Goal: Information Seeking & Learning: Learn about a topic

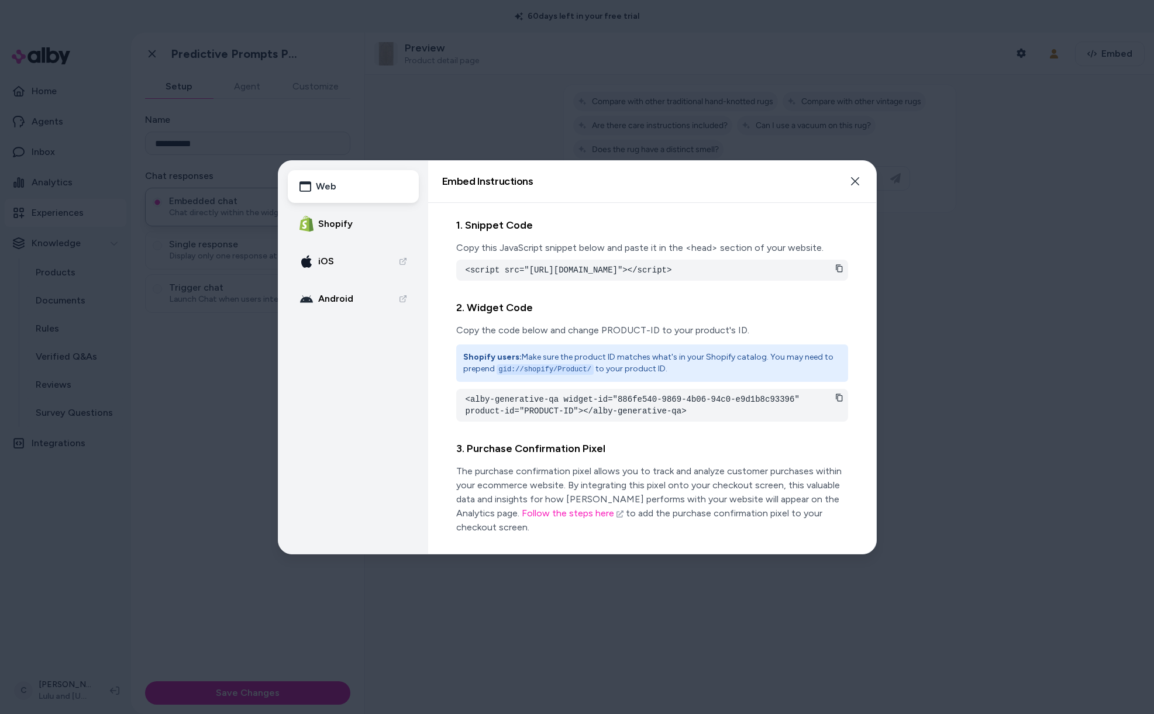
drag, startPoint x: 194, startPoint y: 488, endPoint x: 192, endPoint y: 524, distance: 36.3
click at [193, 488] on div at bounding box center [577, 357] width 1154 height 714
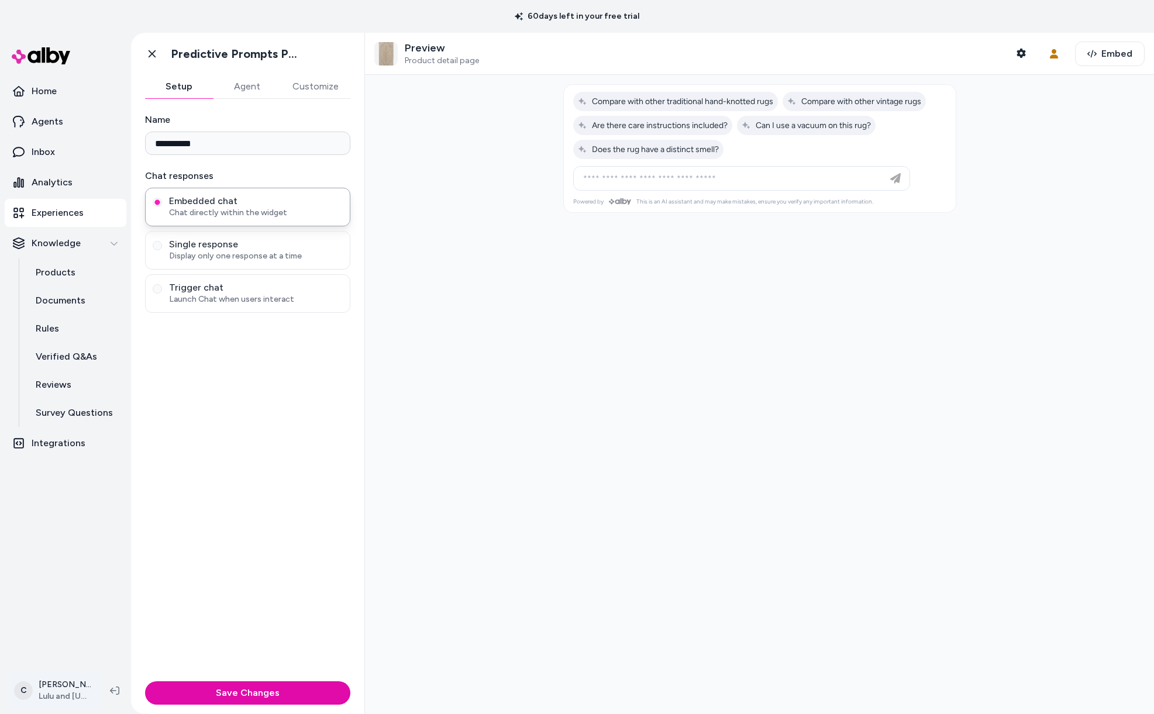
drag, startPoint x: 59, startPoint y: 669, endPoint x: 56, endPoint y: 688, distance: 19.5
click at [59, 674] on div "C Chris P Lulu and Georgia" at bounding box center [65, 691] width 131 height 47
click at [56, 688] on html "**********" at bounding box center [577, 357] width 1154 height 714
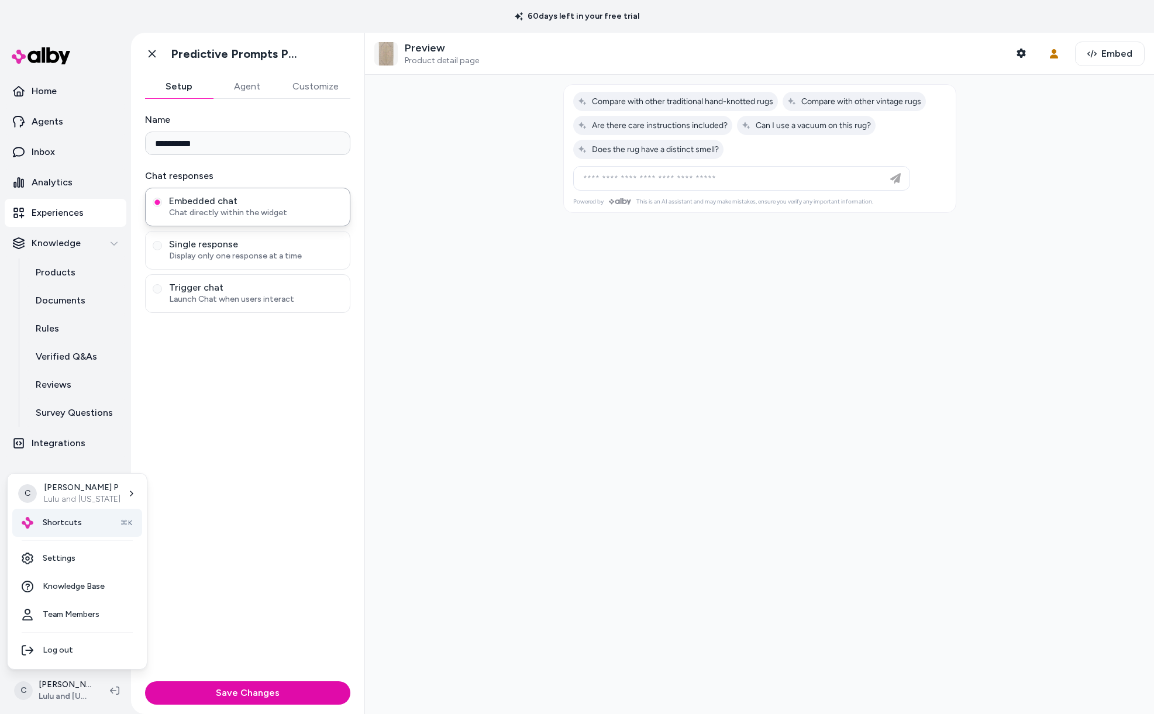
click at [86, 514] on div "Shortcuts ⌘K" at bounding box center [77, 523] width 130 height 28
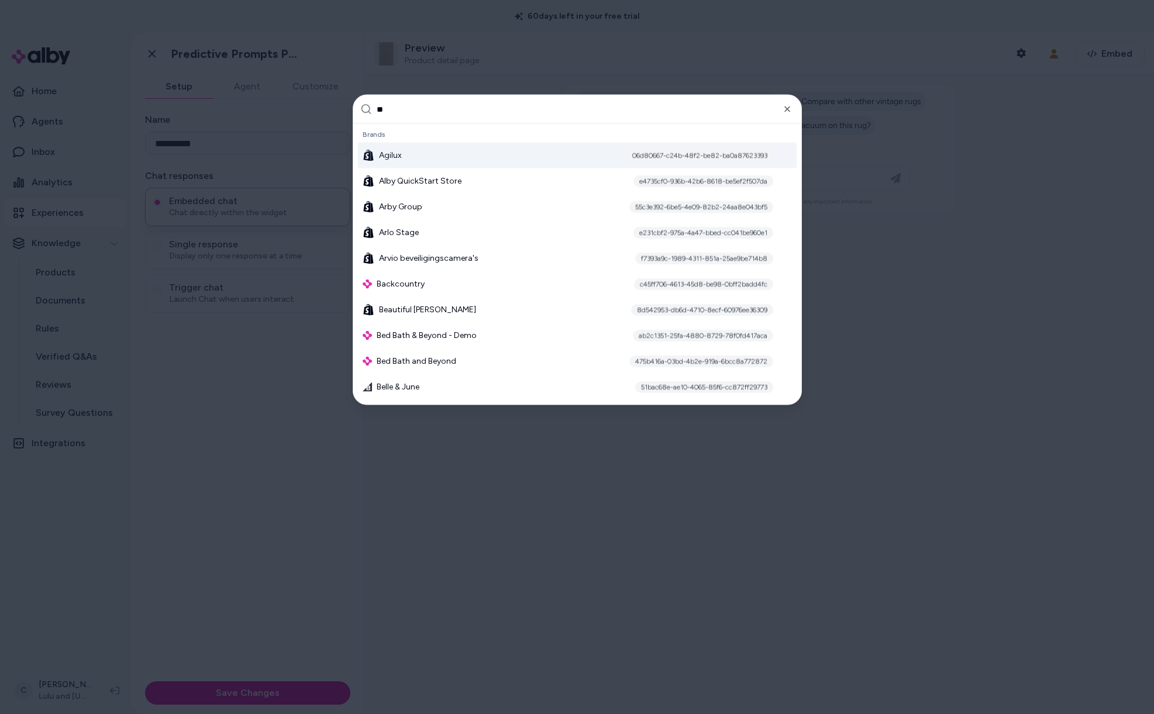
type input "***"
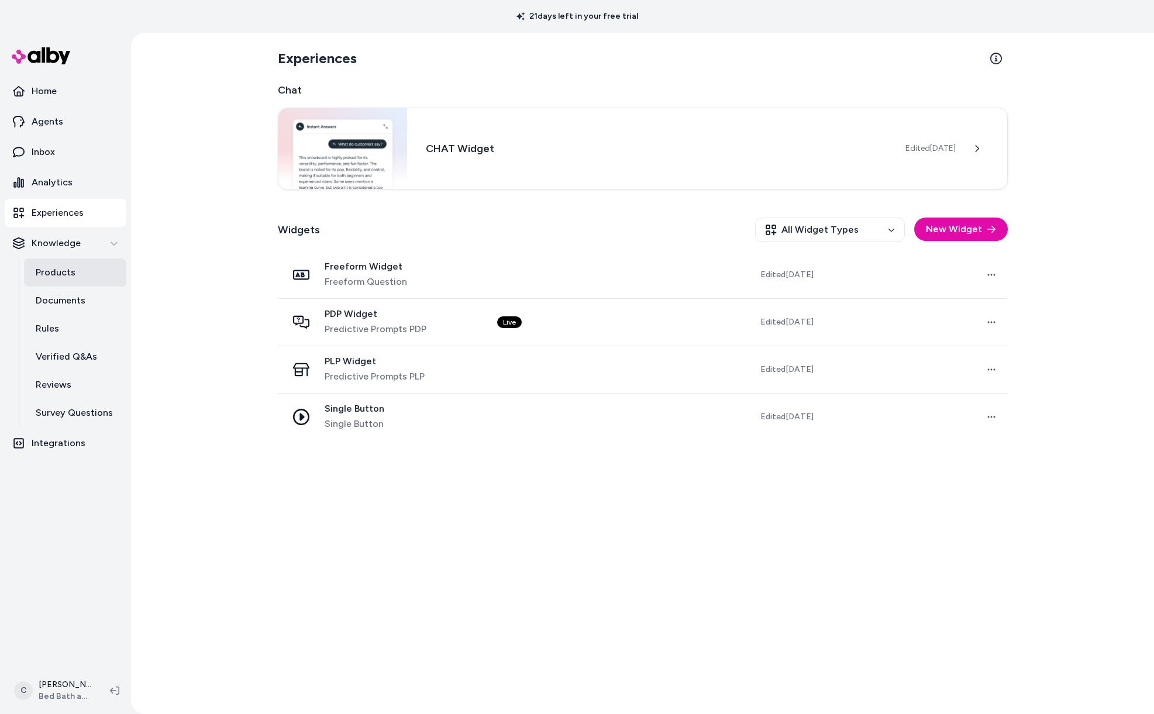
click at [53, 275] on p "Products" at bounding box center [56, 273] width 40 height 14
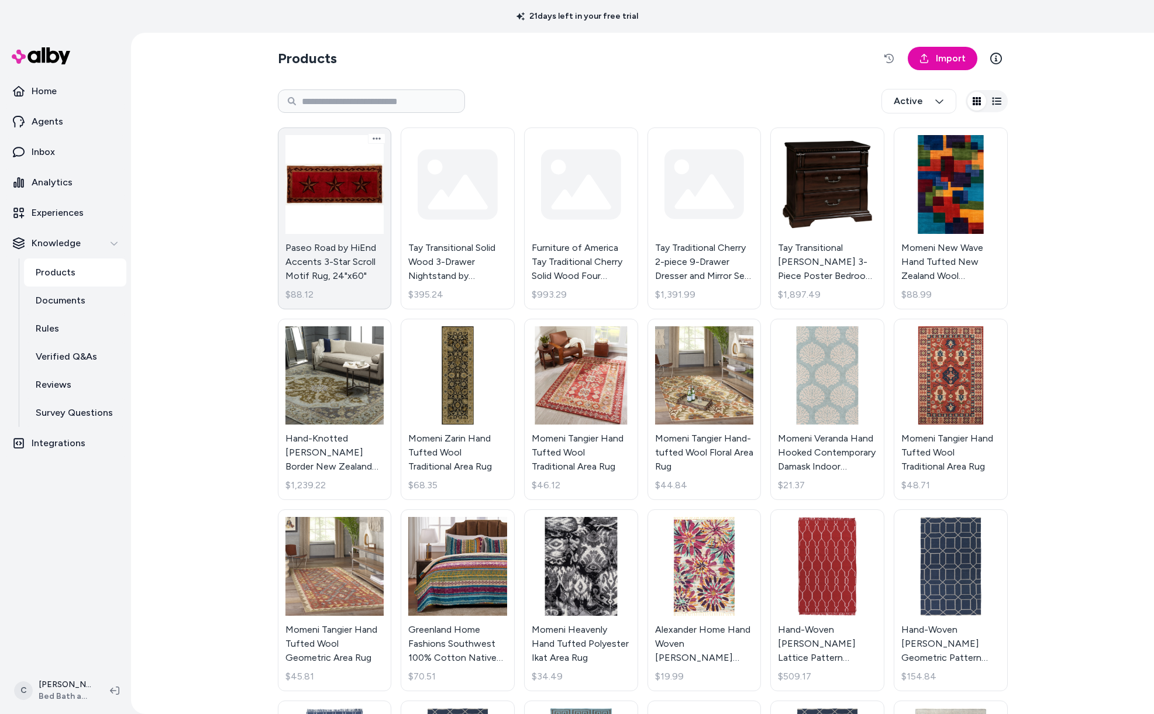
click at [328, 282] on link "Paseo Road by HiEnd Accents 3-Star Scroll Motif Rug, 24"x60" $88.12" at bounding box center [335, 219] width 114 height 182
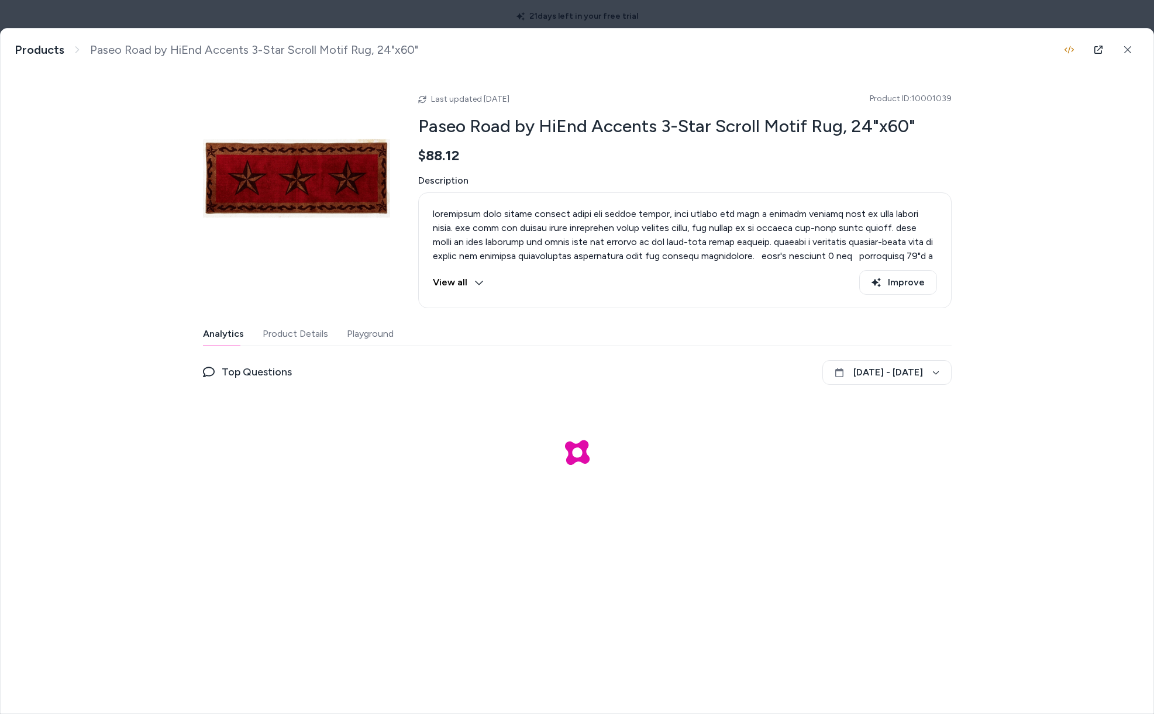
click at [277, 342] on button "Product Details" at bounding box center [296, 333] width 66 height 23
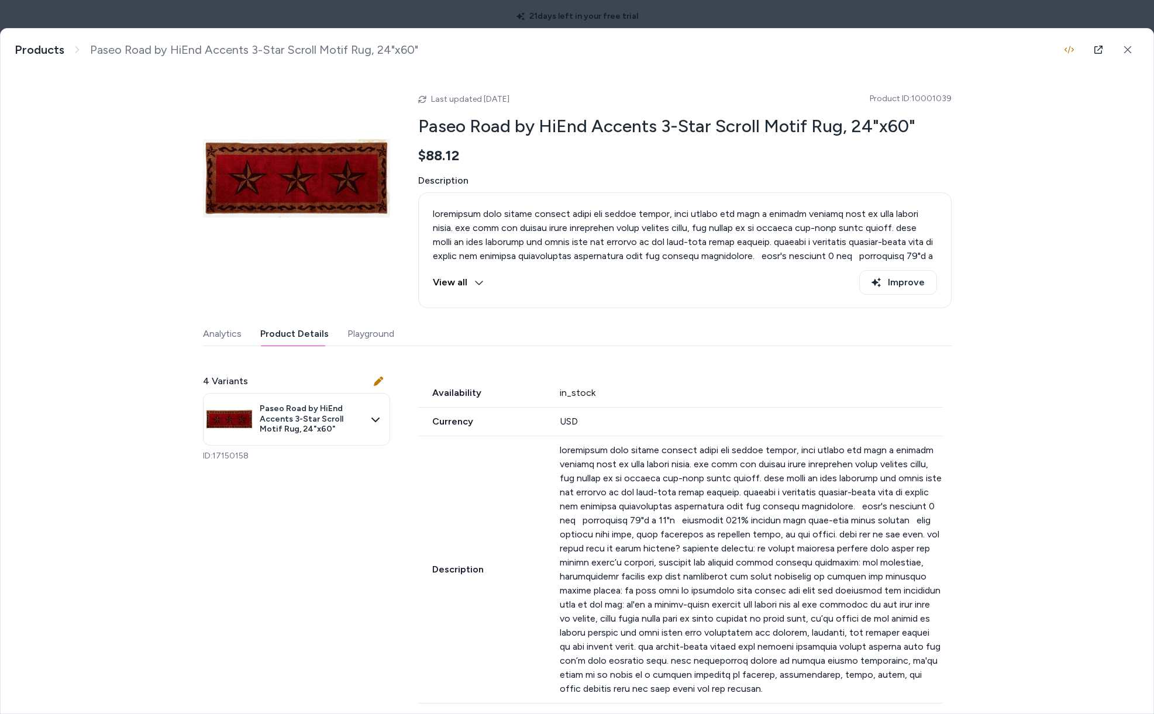
scroll to position [194, 0]
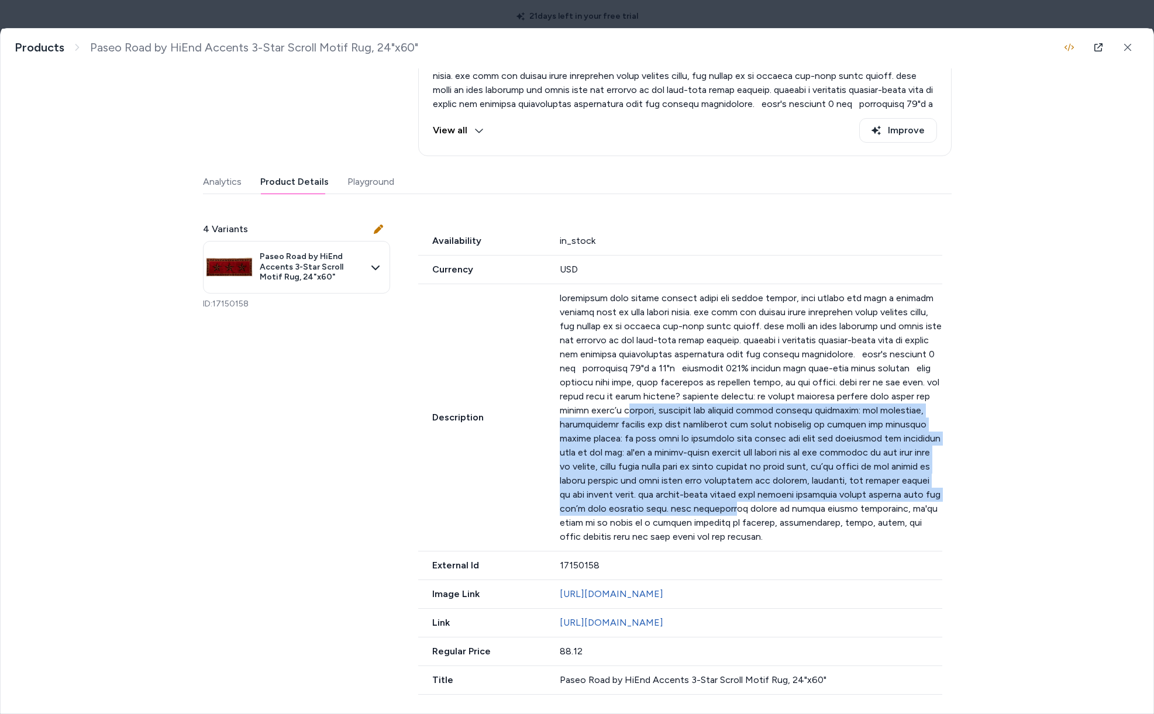
drag, startPoint x: 749, startPoint y: 453, endPoint x: 628, endPoint y: 337, distance: 168.0
click at [628, 337] on p at bounding box center [751, 417] width 383 height 253
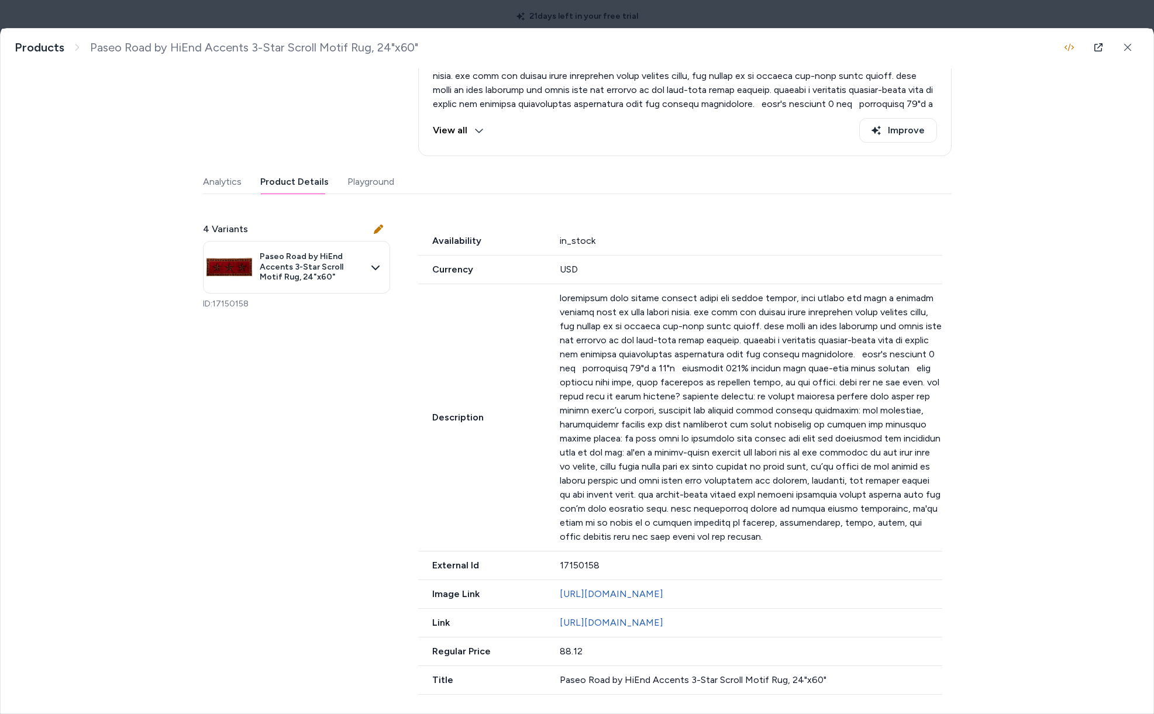
drag, startPoint x: 628, startPoint y: 348, endPoint x: 694, endPoint y: 404, distance: 86.8
click at [628, 348] on p at bounding box center [751, 417] width 383 height 253
click at [1094, 47] on icon at bounding box center [1098, 47] width 9 height 9
drag, startPoint x: 762, startPoint y: 494, endPoint x: 651, endPoint y: 483, distance: 111.7
click at [651, 483] on p at bounding box center [751, 417] width 383 height 253
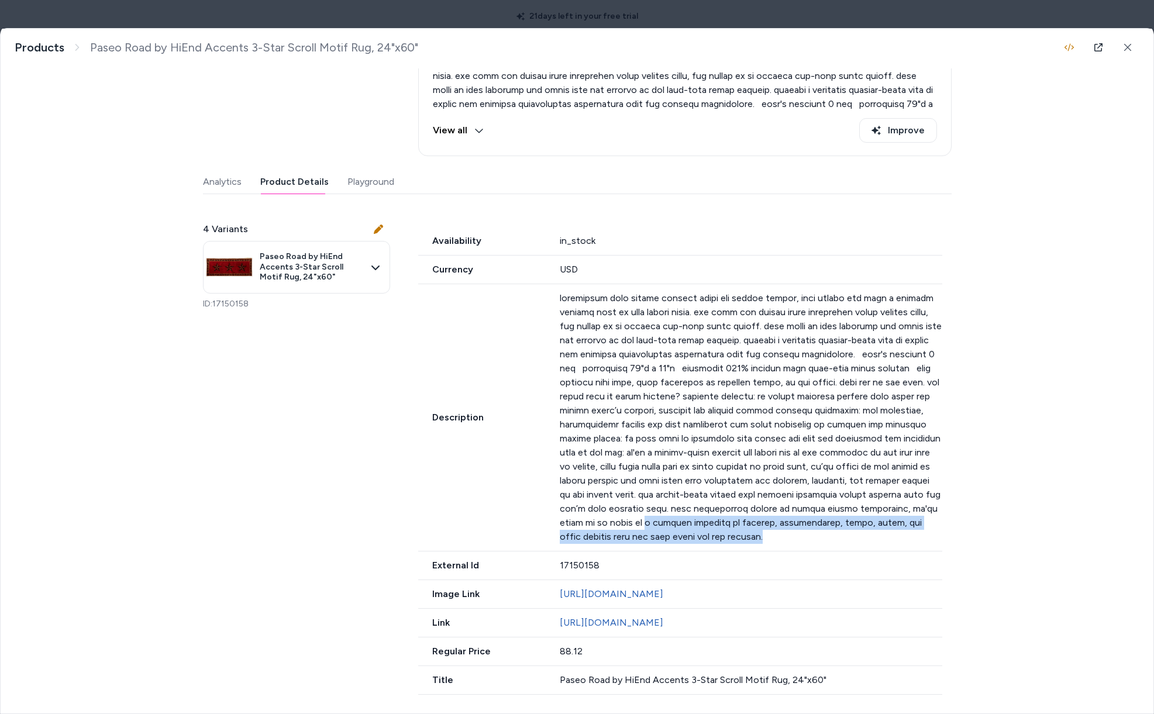
click at [651, 483] on p at bounding box center [751, 417] width 383 height 253
drag, startPoint x: 579, startPoint y: 484, endPoint x: 696, endPoint y: 484, distance: 117.6
click at [696, 484] on p at bounding box center [751, 417] width 383 height 253
click at [720, 488] on p at bounding box center [751, 417] width 383 height 253
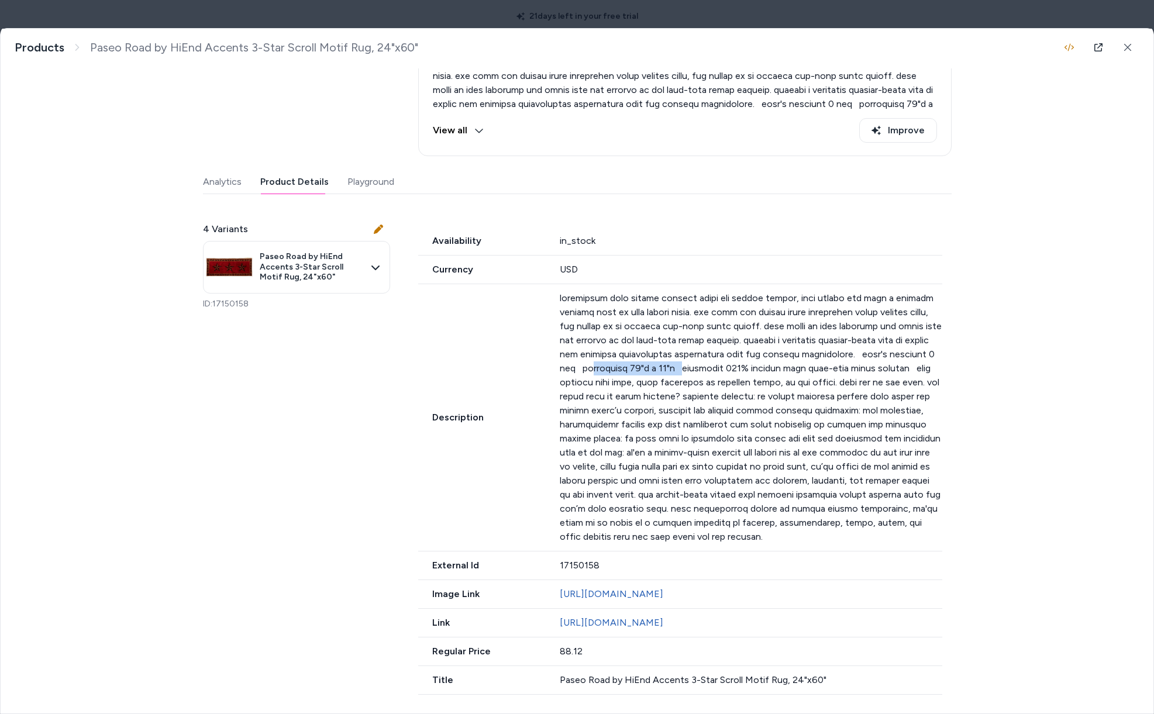
drag, startPoint x: 728, startPoint y: 326, endPoint x: 642, endPoint y: 324, distance: 86.0
click at [629, 324] on p at bounding box center [751, 417] width 383 height 253
click at [645, 323] on p at bounding box center [751, 417] width 383 height 253
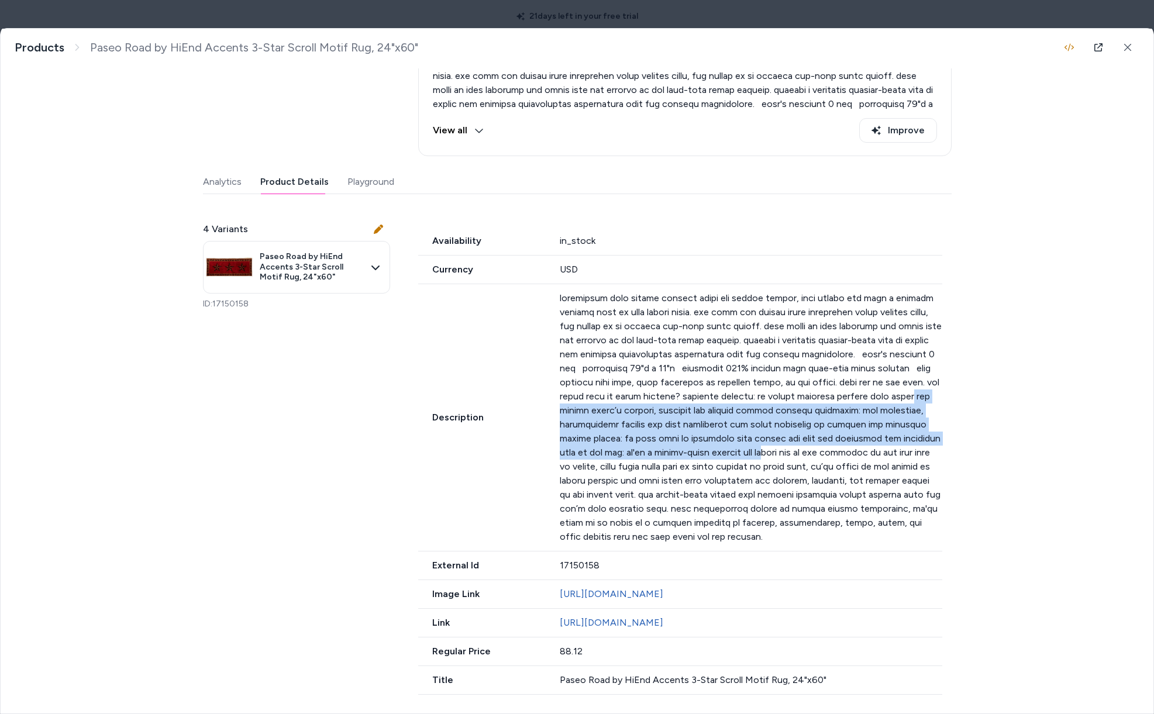
drag, startPoint x: 929, startPoint y: 349, endPoint x: 785, endPoint y: 416, distance: 158.1
click at [785, 416] on p at bounding box center [751, 417] width 383 height 253
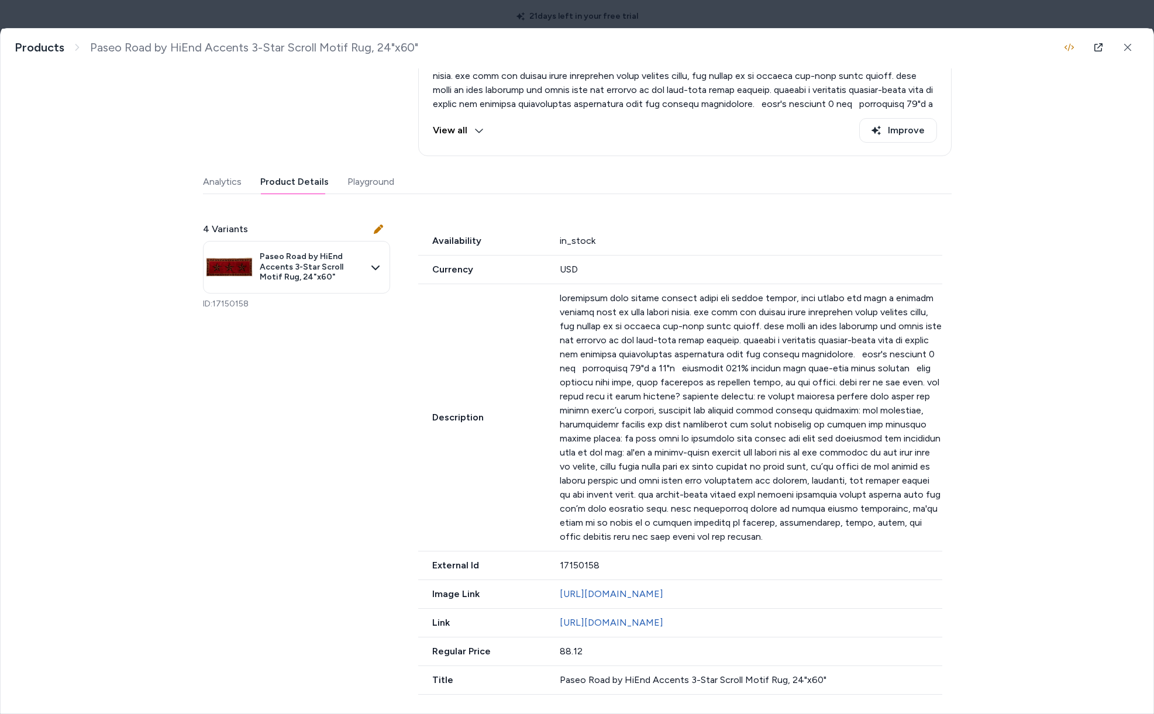
drag, startPoint x: 786, startPoint y: 417, endPoint x: 793, endPoint y: 422, distance: 8.3
click at [788, 418] on p at bounding box center [751, 417] width 383 height 253
drag, startPoint x: 700, startPoint y: 445, endPoint x: 665, endPoint y: 438, distance: 35.2
click at [676, 439] on p at bounding box center [751, 417] width 383 height 253
drag, startPoint x: 665, startPoint y: 438, endPoint x: 675, endPoint y: 461, distance: 25.4
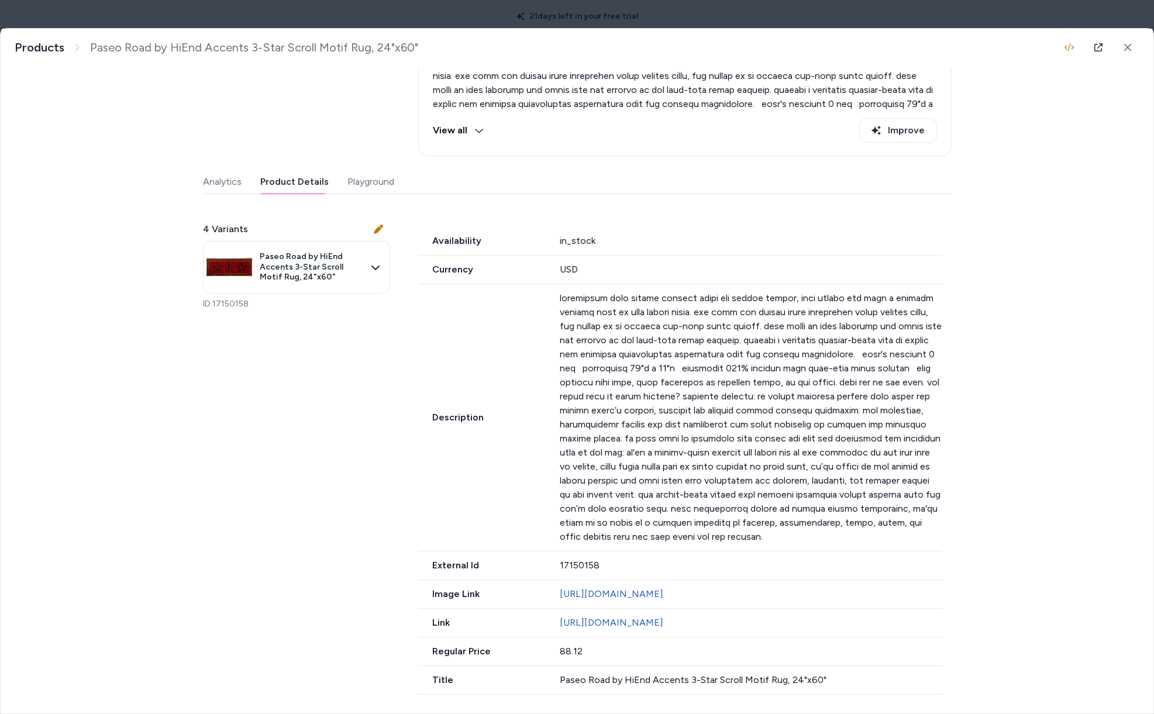
click at [666, 444] on p at bounding box center [751, 417] width 383 height 253
click at [170, 5] on body "21 days left in your free trial Home Agents Inbox Analytics Experiences Knowled…" at bounding box center [577, 357] width 1154 height 714
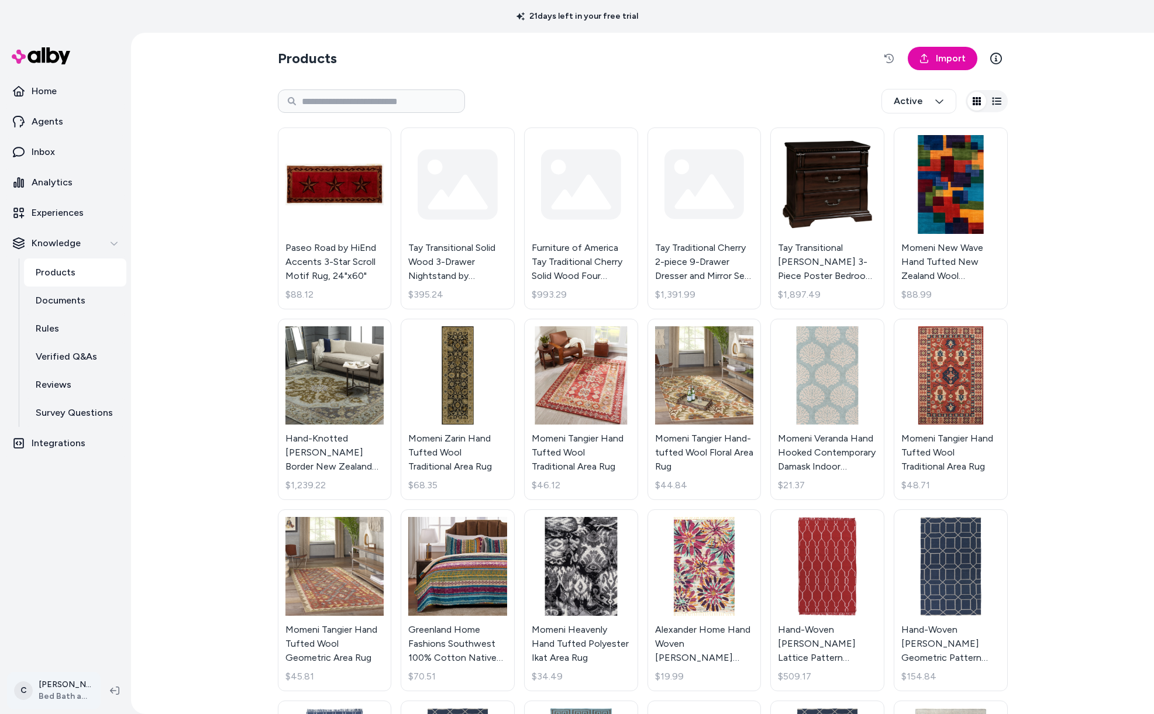
click at [60, 696] on html "21 days left in your free trial Home Agents Inbox Analytics Experiences Knowled…" at bounding box center [577, 357] width 1154 height 714
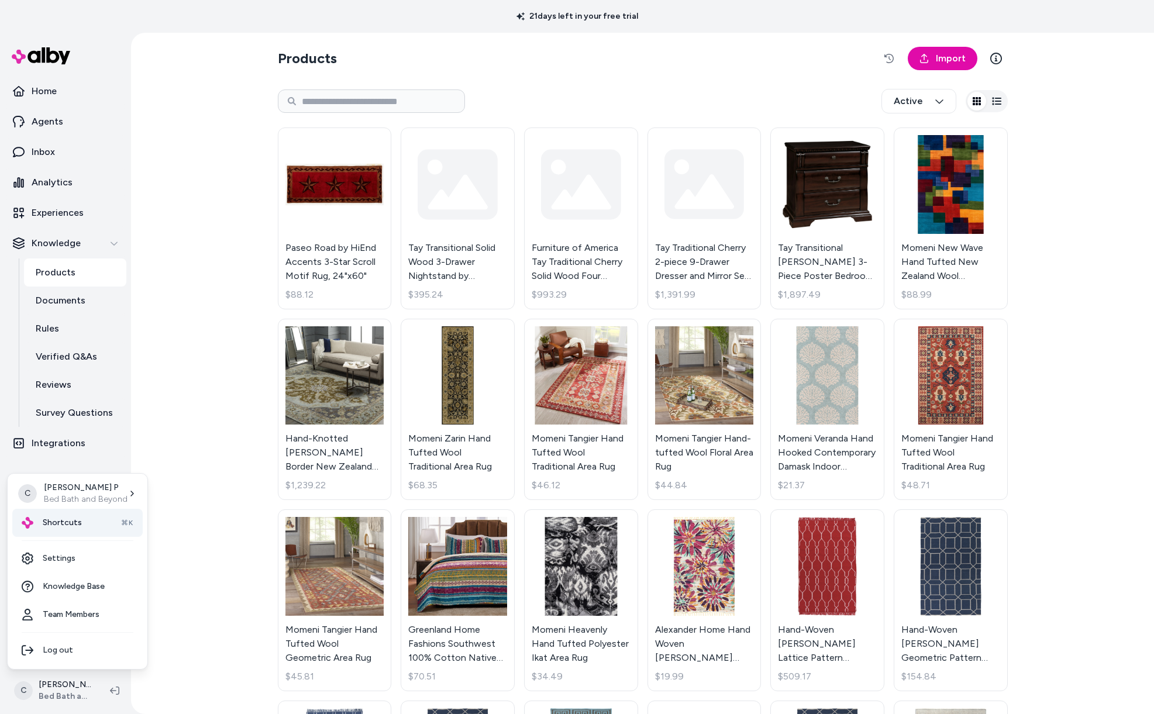
click at [79, 520] on div "Shortcuts ⌘K" at bounding box center [77, 523] width 130 height 28
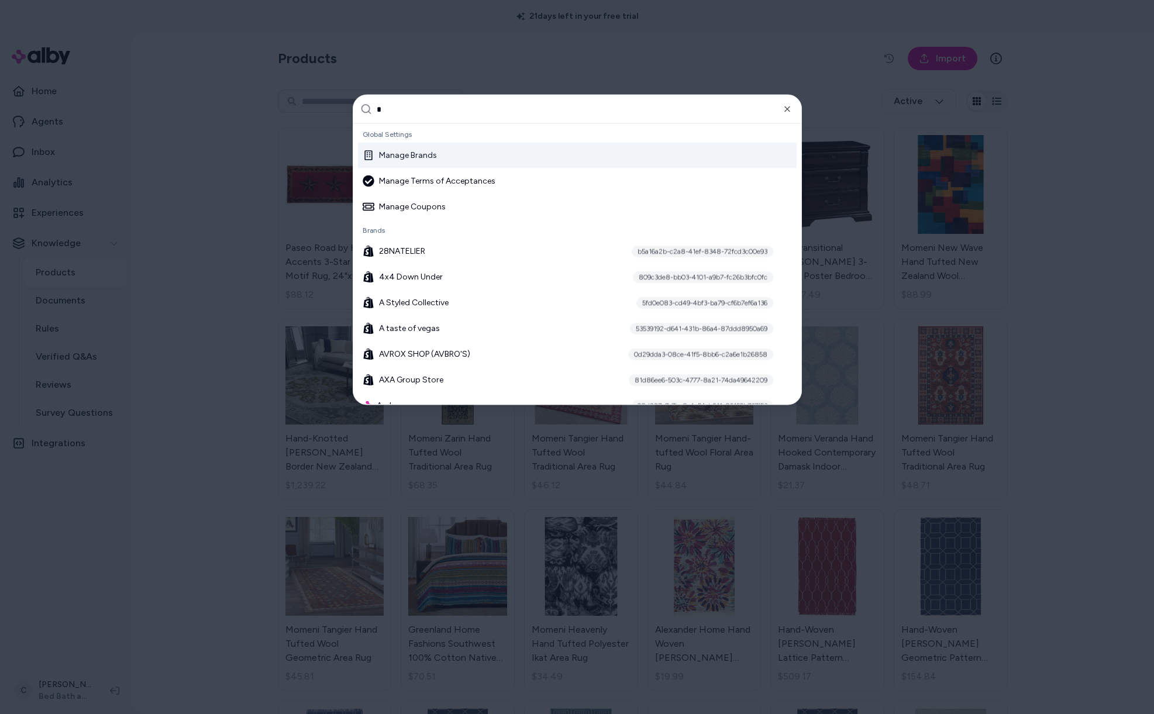
type input "*"
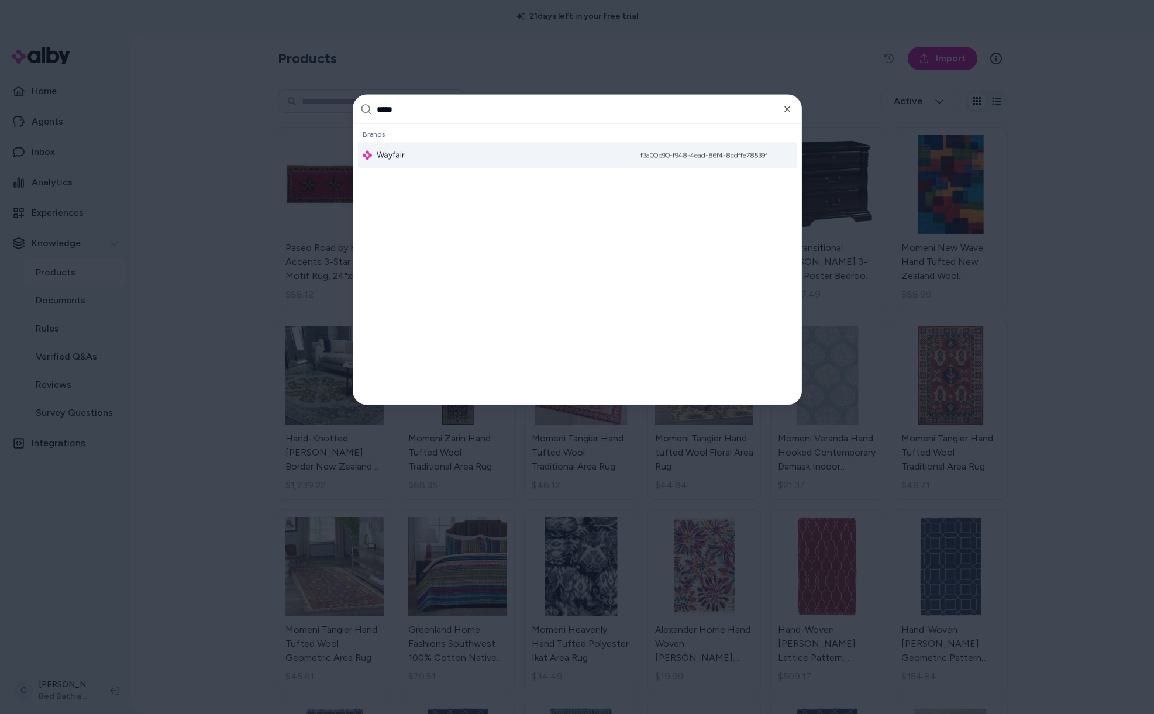
type input "*****"
click at [449, 150] on div "Wayfair f3a00b90-f948-4ead-86f4-8cdffe78539f" at bounding box center [577, 156] width 439 height 26
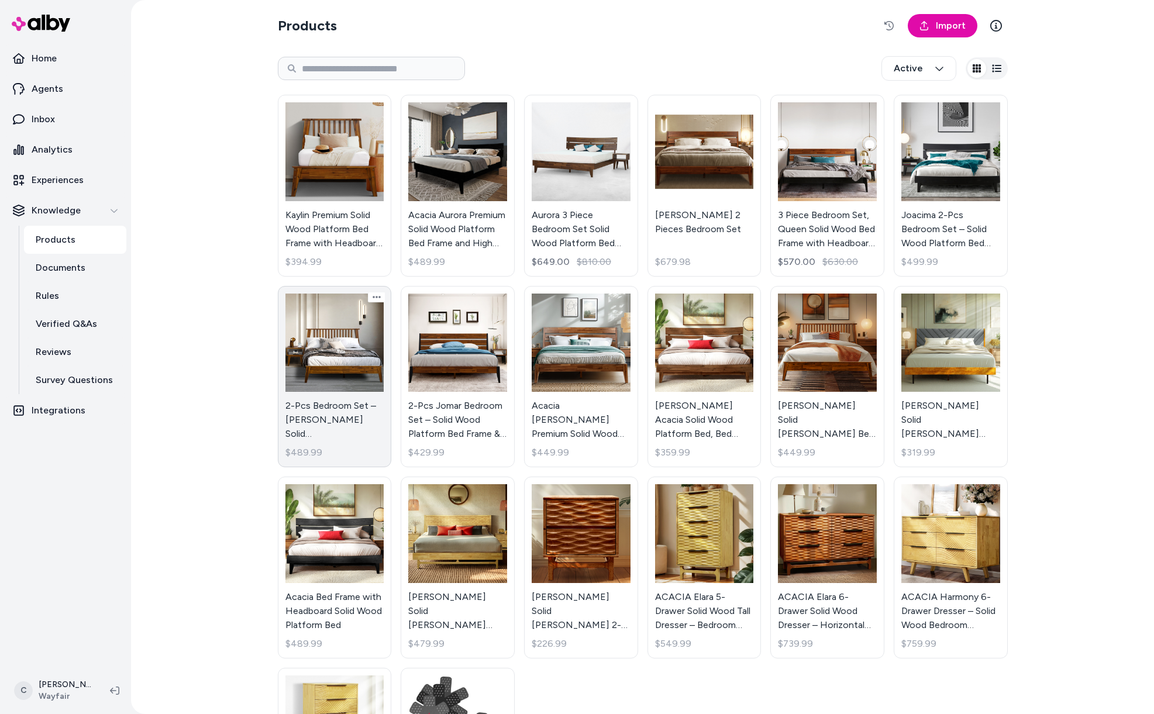
click at [315, 420] on link "2-Pcs Bedroom Set – Jildardo Solid Wood Platform Bed Frame & Matching Nightstan…" at bounding box center [335, 377] width 114 height 182
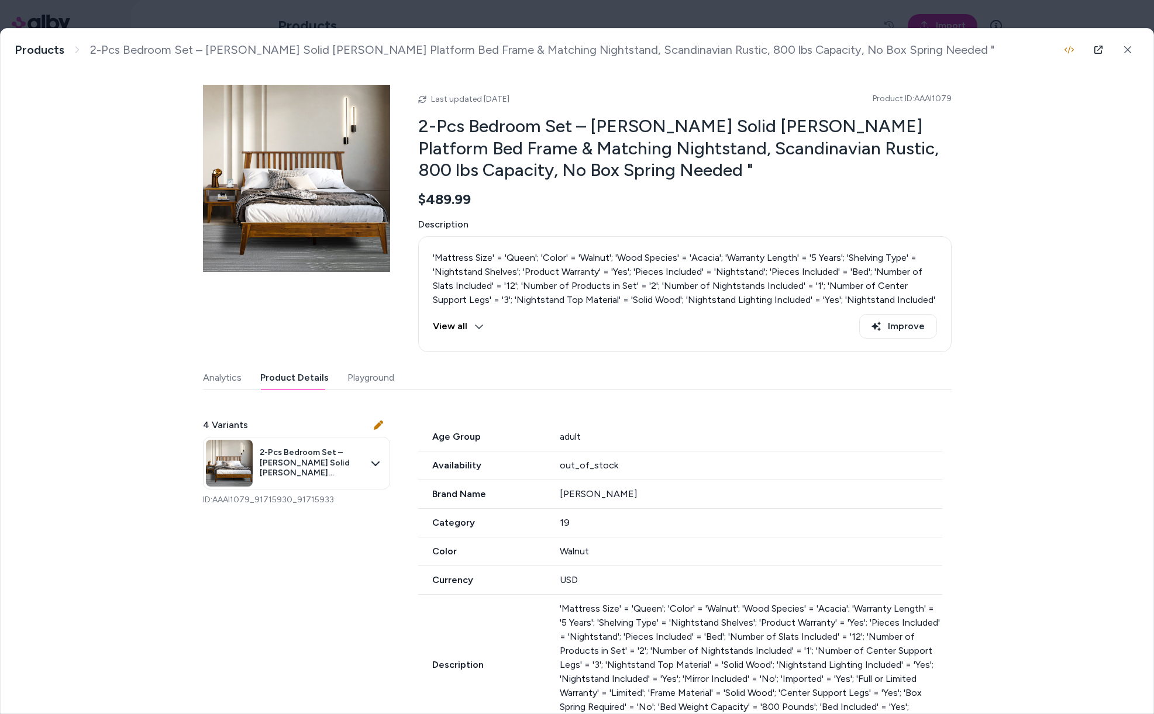
click at [304, 374] on button "Product Details" at bounding box center [294, 377] width 68 height 23
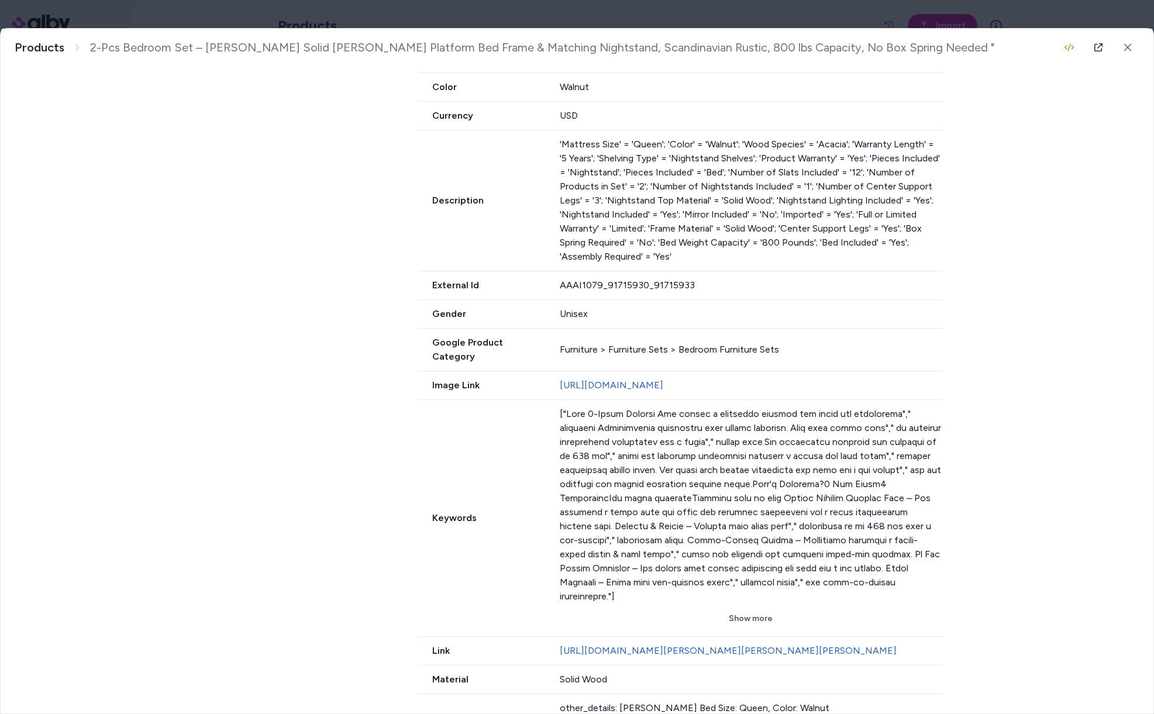
scroll to position [585, 0]
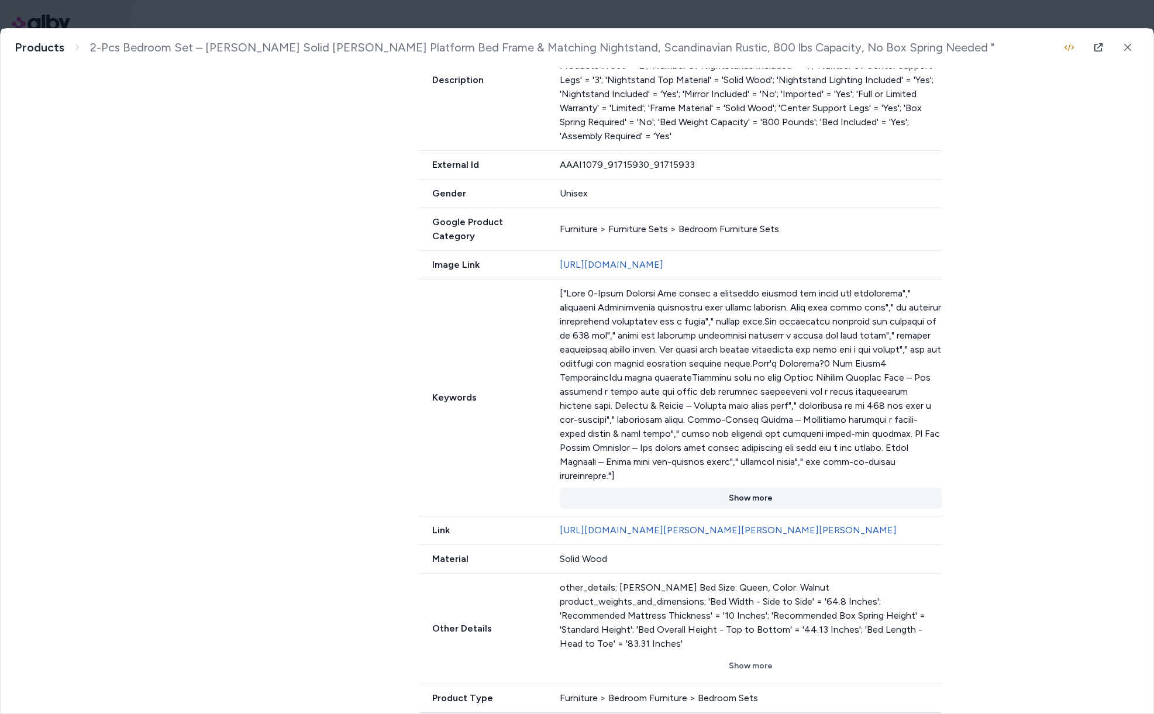
click at [743, 488] on button "Show more" at bounding box center [751, 498] width 383 height 21
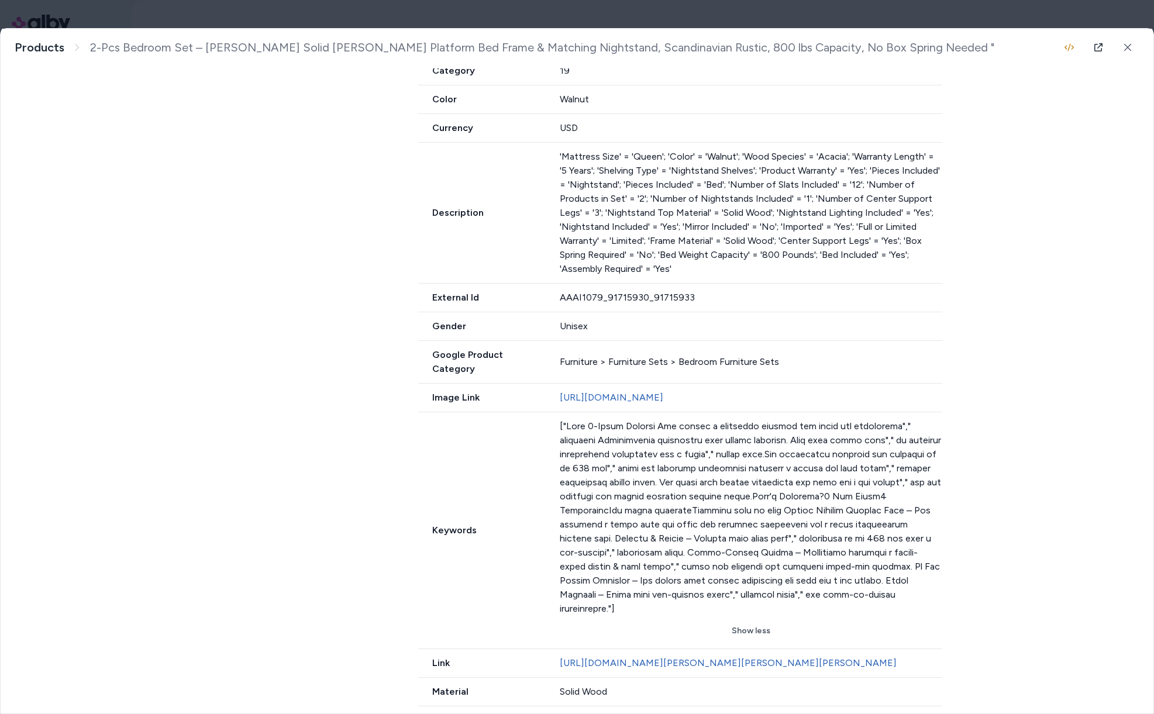
scroll to position [680, 0]
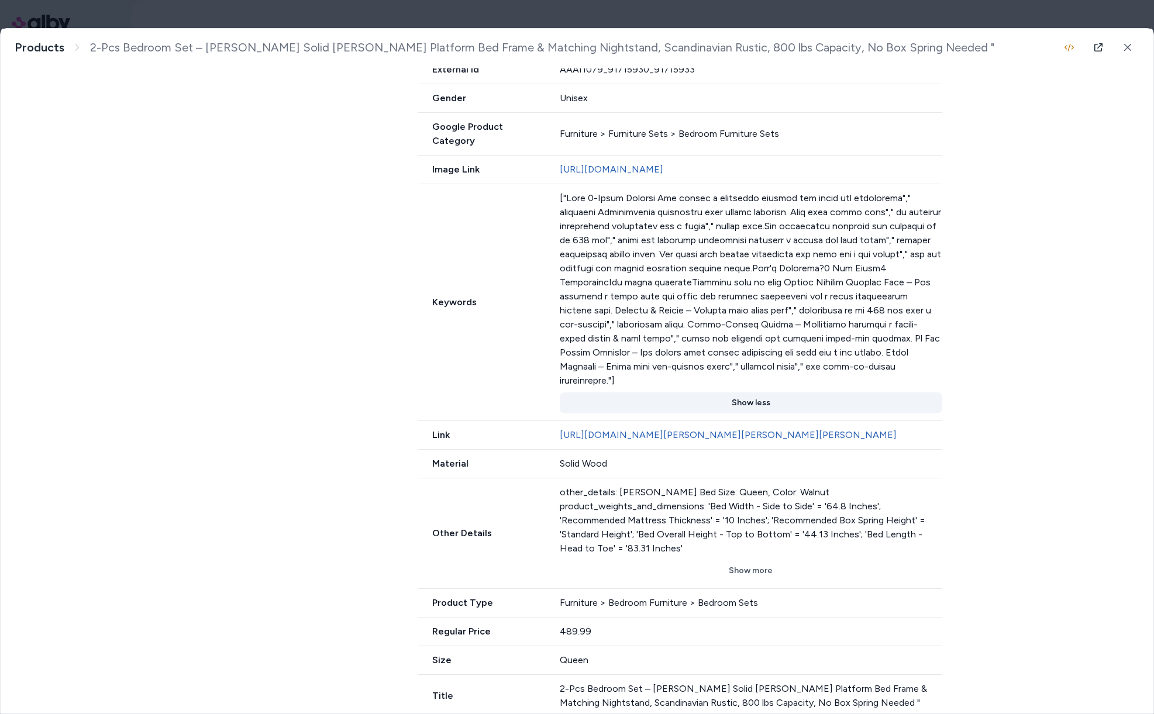
click at [746, 393] on button "Show less" at bounding box center [751, 403] width 383 height 21
click at [749, 393] on button "Show more" at bounding box center [751, 403] width 383 height 21
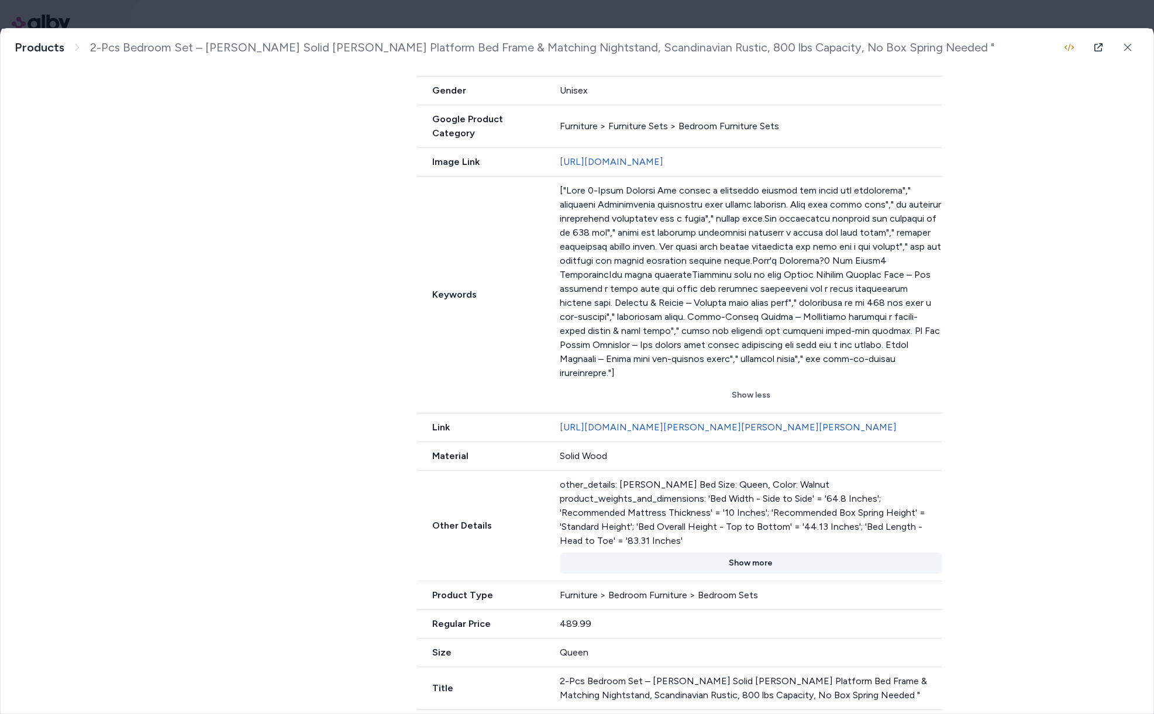
click at [731, 582] on div "Other Details other_details: George Oliver Bed Size: Queen, Color: Walnut produ…" at bounding box center [680, 526] width 524 height 111
click at [742, 574] on button "Show more" at bounding box center [751, 563] width 383 height 21
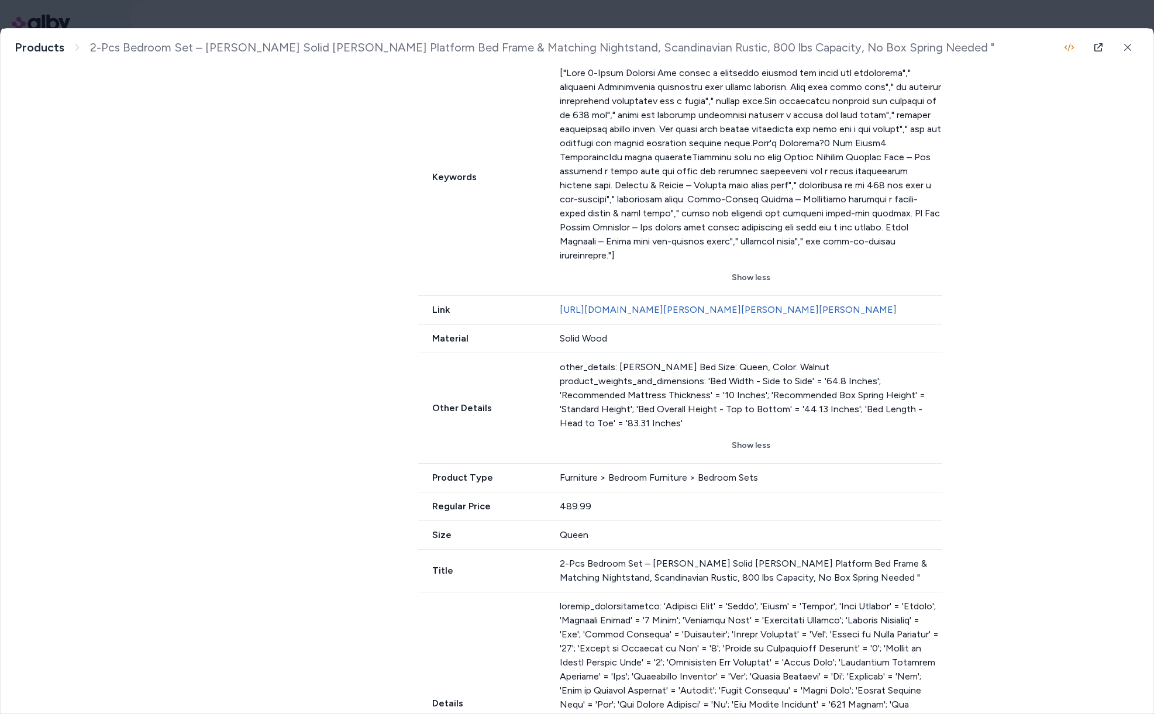
scroll to position [745, 0]
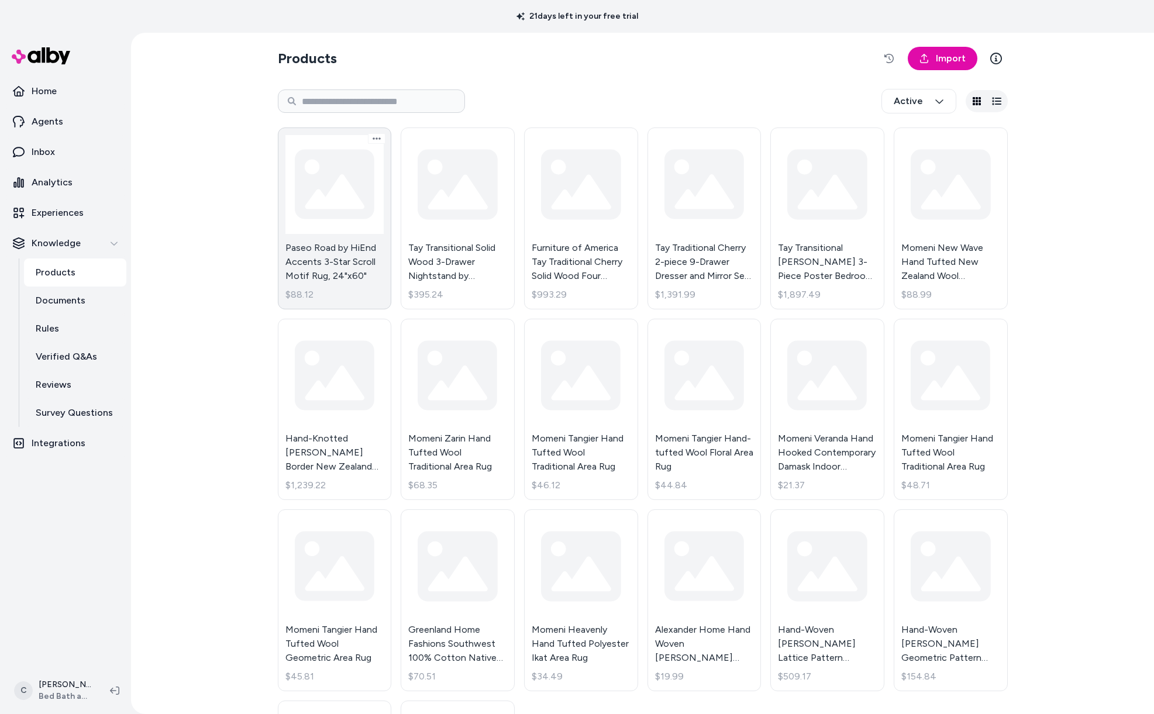
click at [322, 251] on link "Paseo Road by HiEnd Accents 3-Star Scroll Motif Rug, 24"x60" $88.12" at bounding box center [335, 219] width 114 height 182
